Goal: Task Accomplishment & Management: Use online tool/utility

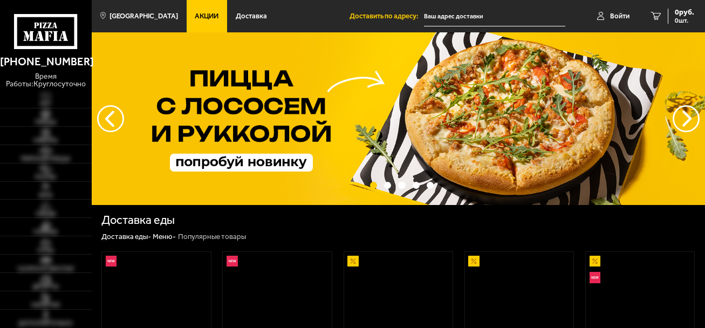
click at [463, 14] on input "text" at bounding box center [494, 16] width 141 height 20
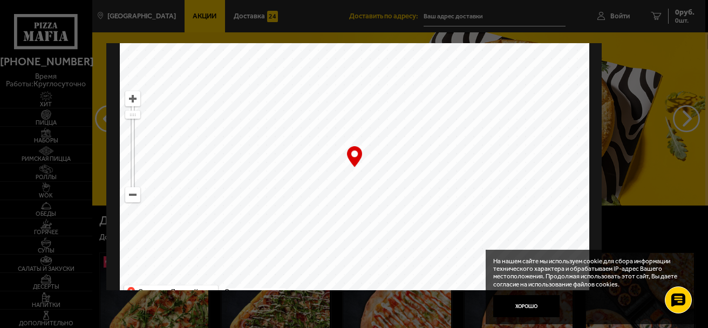
scroll to position [98, 0]
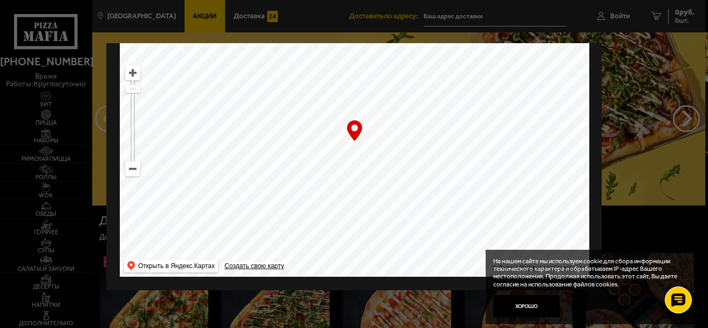
drag, startPoint x: 479, startPoint y: 192, endPoint x: 389, endPoint y: 160, distance: 95.8
click at [389, 160] on ymaps at bounding box center [355, 142] width 470 height 270
drag, startPoint x: 130, startPoint y: 83, endPoint x: 130, endPoint y: 92, distance: 9.2
click at [130, 97] on ymaps at bounding box center [133, 100] width 14 height 7
drag, startPoint x: 368, startPoint y: 174, endPoint x: 240, endPoint y: 110, distance: 143.4
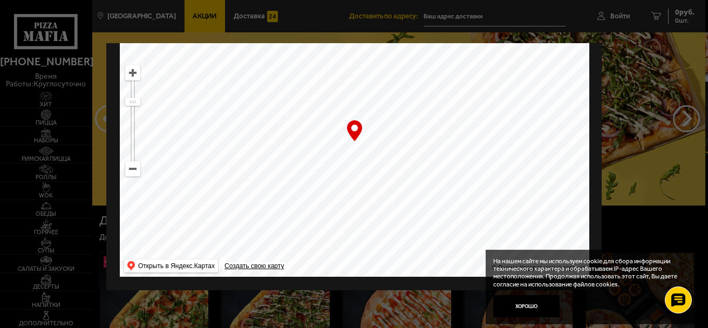
click at [241, 111] on ymaps at bounding box center [355, 142] width 470 height 270
drag, startPoint x: 398, startPoint y: 177, endPoint x: 325, endPoint y: 57, distance: 140.2
click at [329, 61] on ymaps at bounding box center [355, 142] width 470 height 270
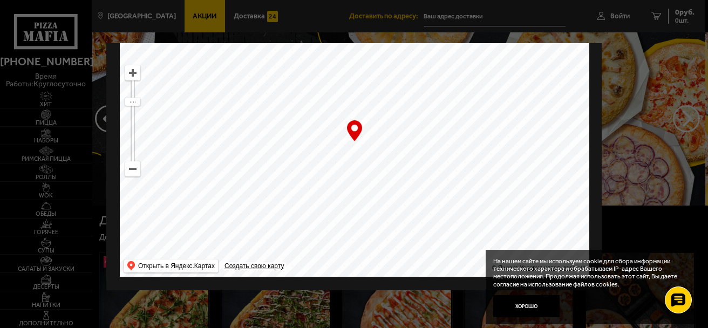
drag, startPoint x: 367, startPoint y: 112, endPoint x: 398, endPoint y: 158, distance: 55.5
click at [398, 158] on ymaps at bounding box center [355, 142] width 470 height 270
drag, startPoint x: 410, startPoint y: 218, endPoint x: 390, endPoint y: 180, distance: 43.0
click at [391, 187] on ymaps at bounding box center [355, 142] width 470 height 270
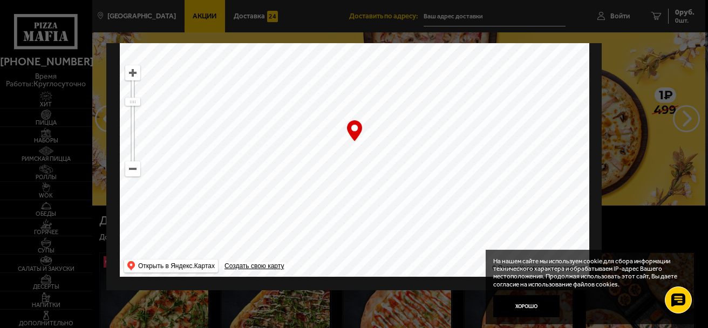
click at [132, 66] on ymaps at bounding box center [133, 73] width 14 height 14
drag, startPoint x: 427, startPoint y: 84, endPoint x: 263, endPoint y: 138, distance: 173.1
click at [263, 137] on ymaps at bounding box center [355, 142] width 470 height 270
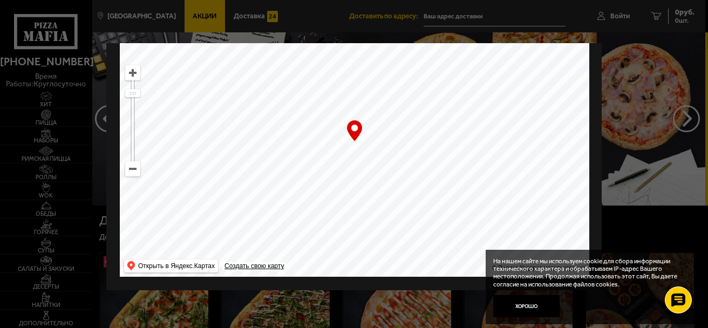
click at [128, 66] on ymaps at bounding box center [133, 73] width 14 height 14
type input "[STREET_ADDRESS]"
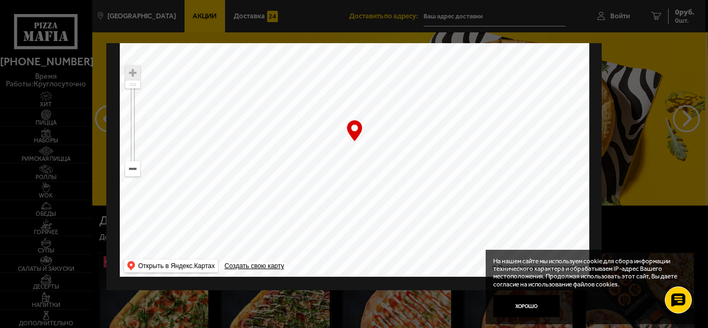
drag, startPoint x: 257, startPoint y: 159, endPoint x: 430, endPoint y: 114, distance: 178.6
click at [430, 114] on ymaps at bounding box center [355, 142] width 470 height 270
click at [551, 308] on button "Хорошо" at bounding box center [526, 306] width 66 height 22
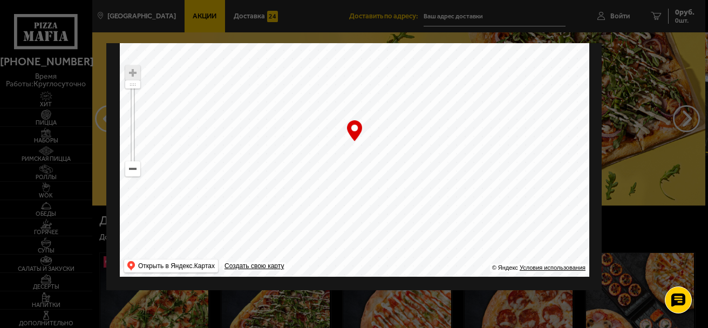
click at [354, 121] on div "… © Яндекс Условия использования Открыть в Яндекс.Картах Создать свою карту" at bounding box center [355, 142] width 470 height 270
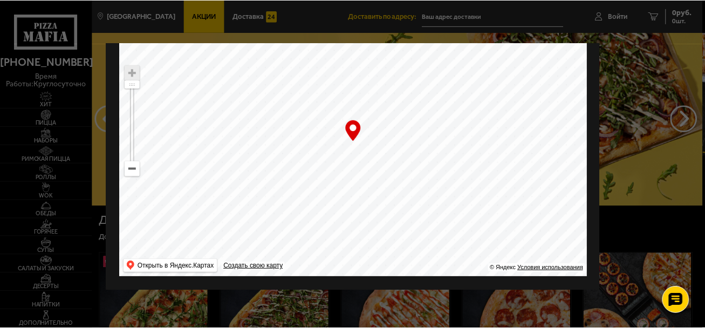
scroll to position [0, 0]
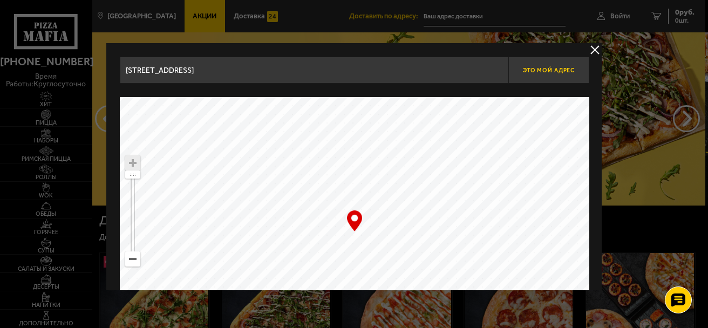
click at [541, 74] on button "Это мой адрес" at bounding box center [548, 70] width 81 height 27
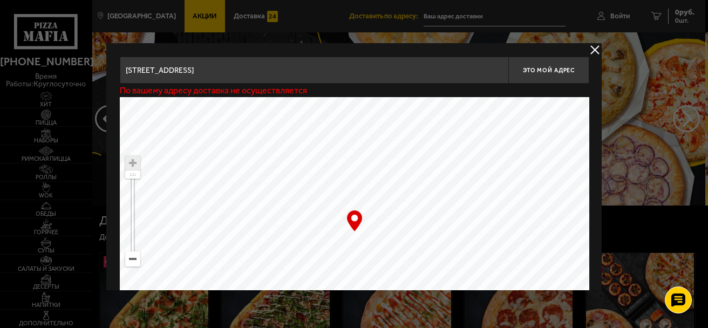
click at [589, 50] on button "delivery type" at bounding box center [594, 49] width 13 height 13
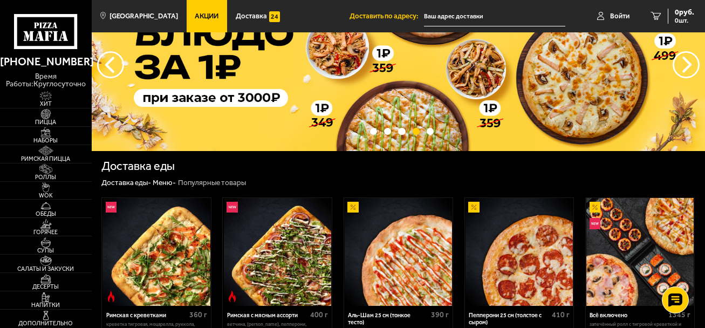
scroll to position [108, 0]
